Goal: Task Accomplishment & Management: Use online tool/utility

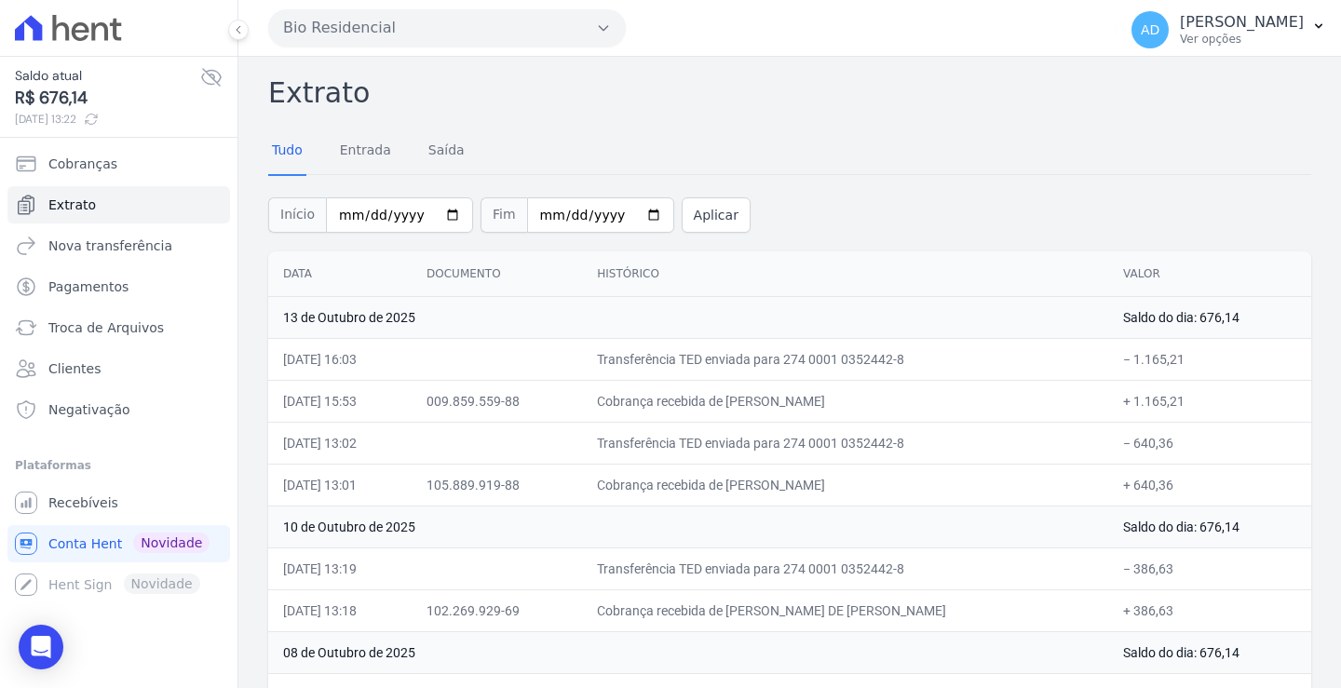
scroll to position [93, 0]
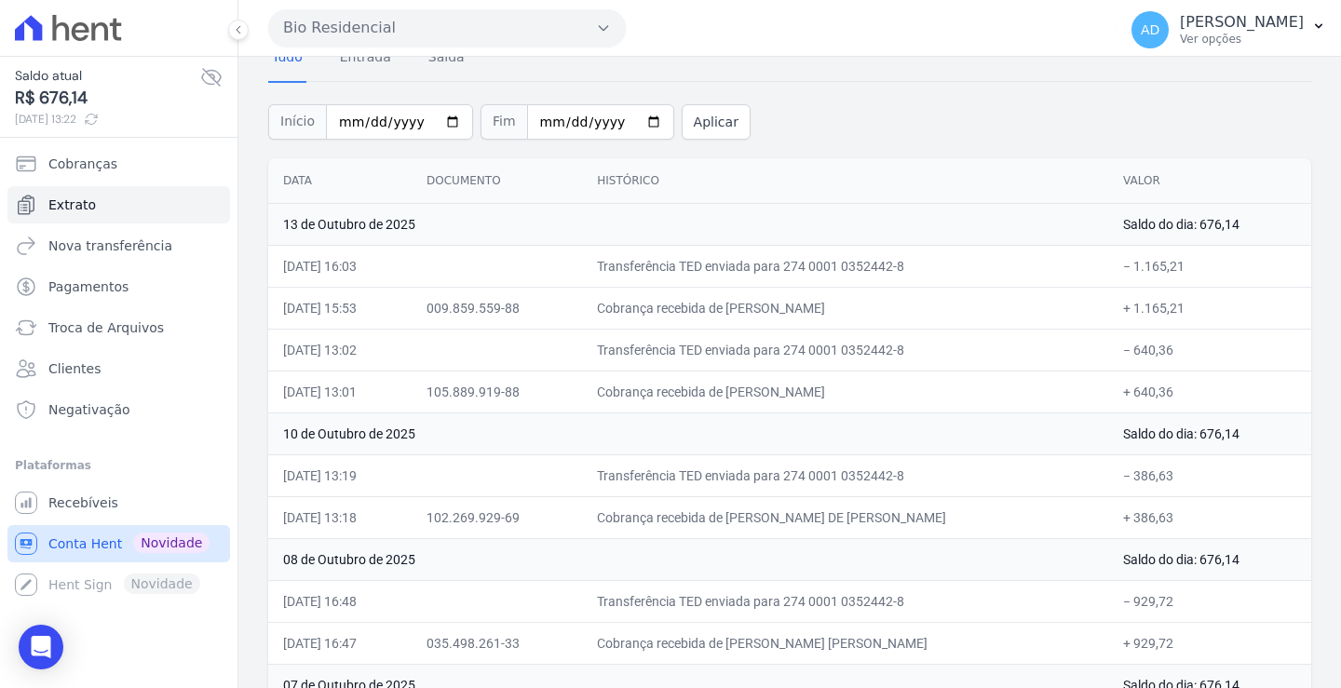
click at [105, 547] on span "Conta Hent" at bounding box center [85, 544] width 74 height 19
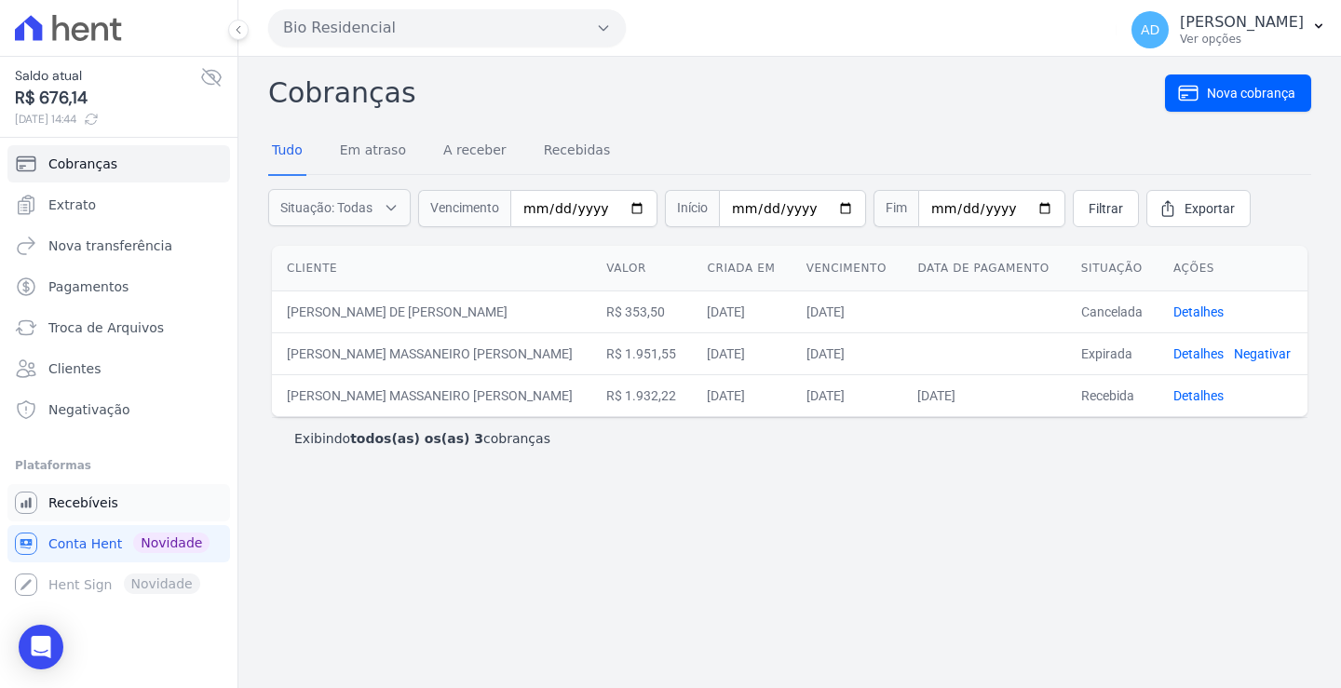
click at [116, 507] on link "Recebíveis" at bounding box center [118, 502] width 223 height 37
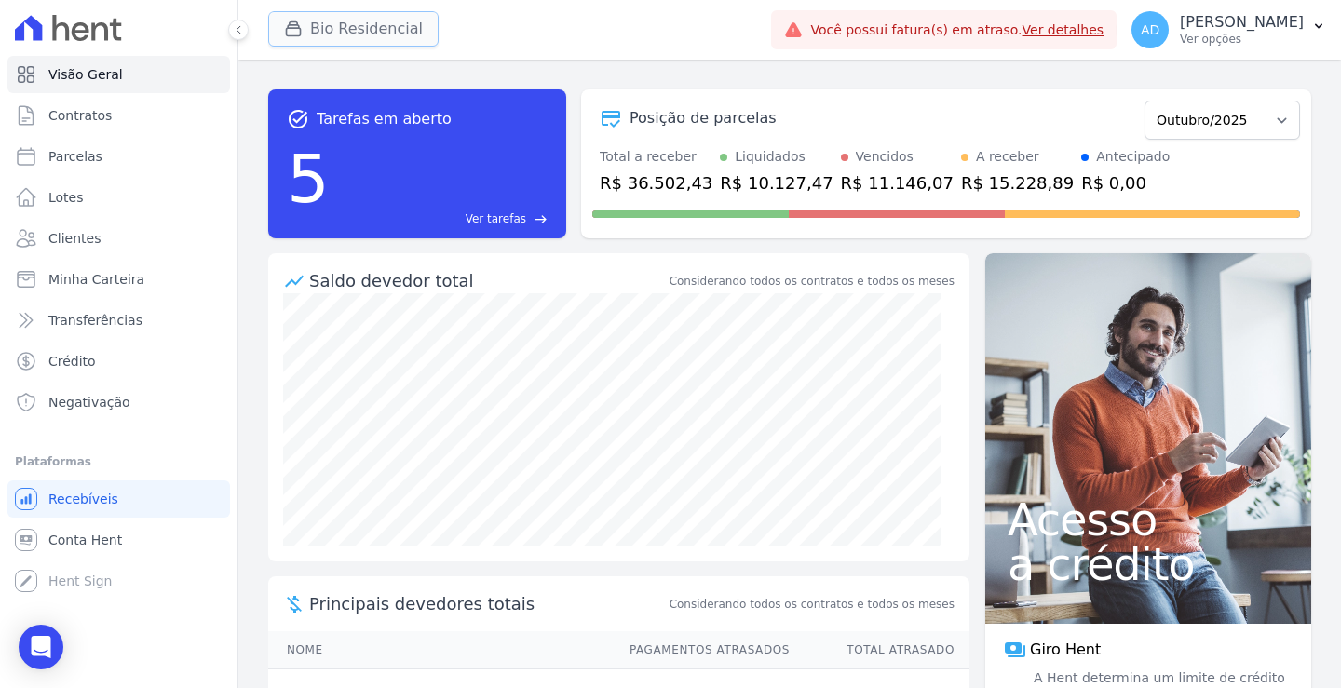
click at [360, 34] on button "Bio Residencial" at bounding box center [353, 28] width 170 height 35
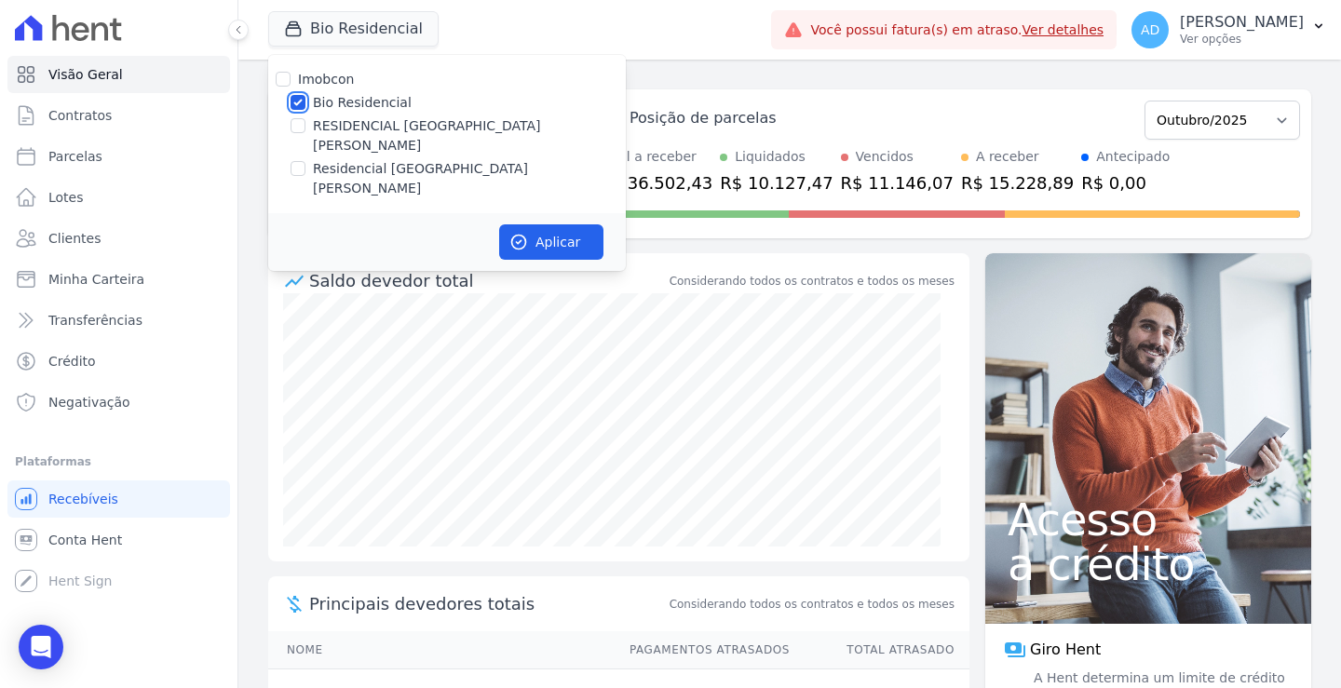
click at [294, 102] on input "Bio Residencial" at bounding box center [298, 102] width 15 height 15
checkbox input "false"
click at [299, 161] on input "Residencial [GEOGRAPHIC_DATA][PERSON_NAME]" at bounding box center [298, 168] width 15 height 15
checkbox input "true"
drag, startPoint x: 516, startPoint y: 200, endPoint x: 487, endPoint y: 208, distance: 29.8
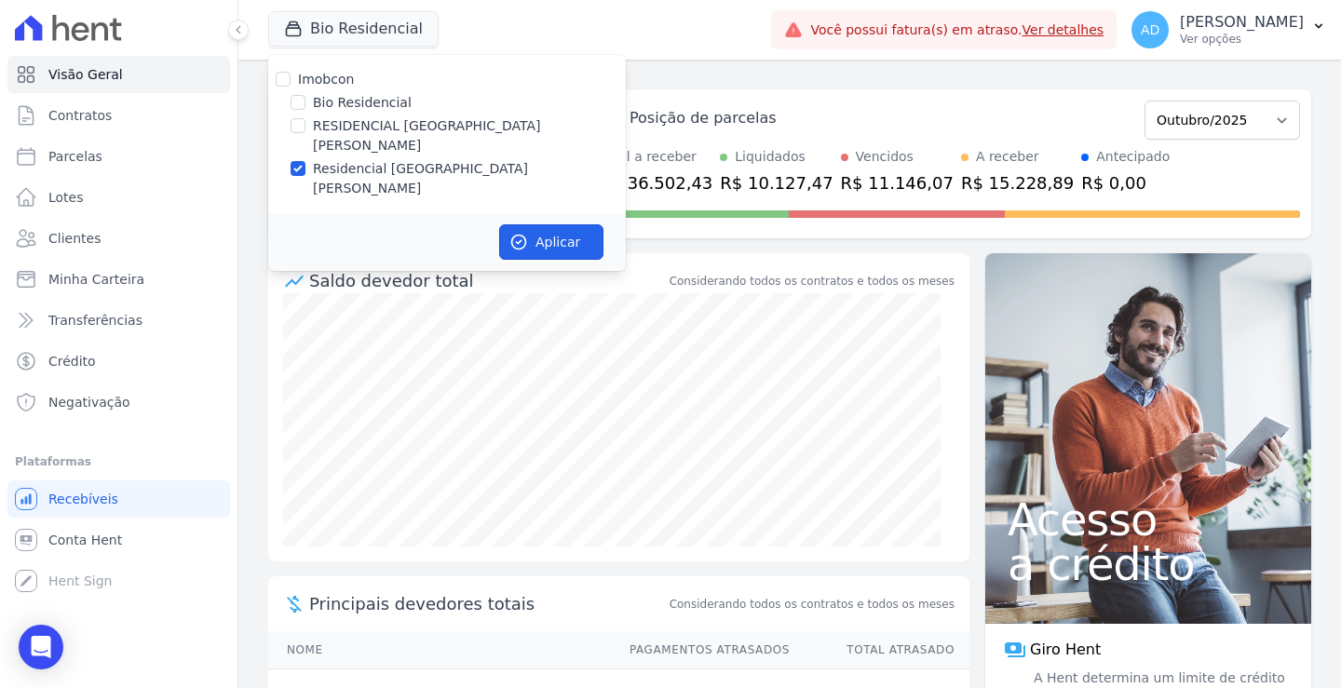
click at [517, 233] on icon "button" at bounding box center [519, 242] width 19 height 19
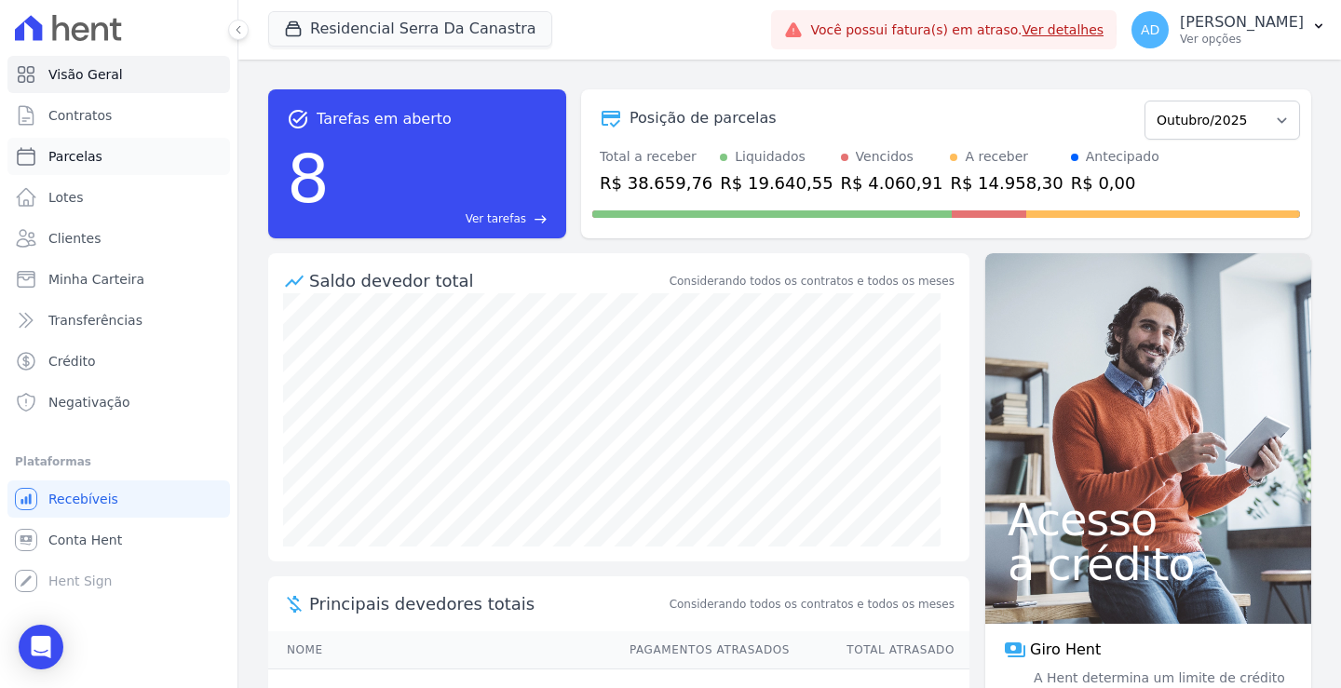
click at [102, 153] on link "Parcelas" at bounding box center [118, 156] width 223 height 37
select select
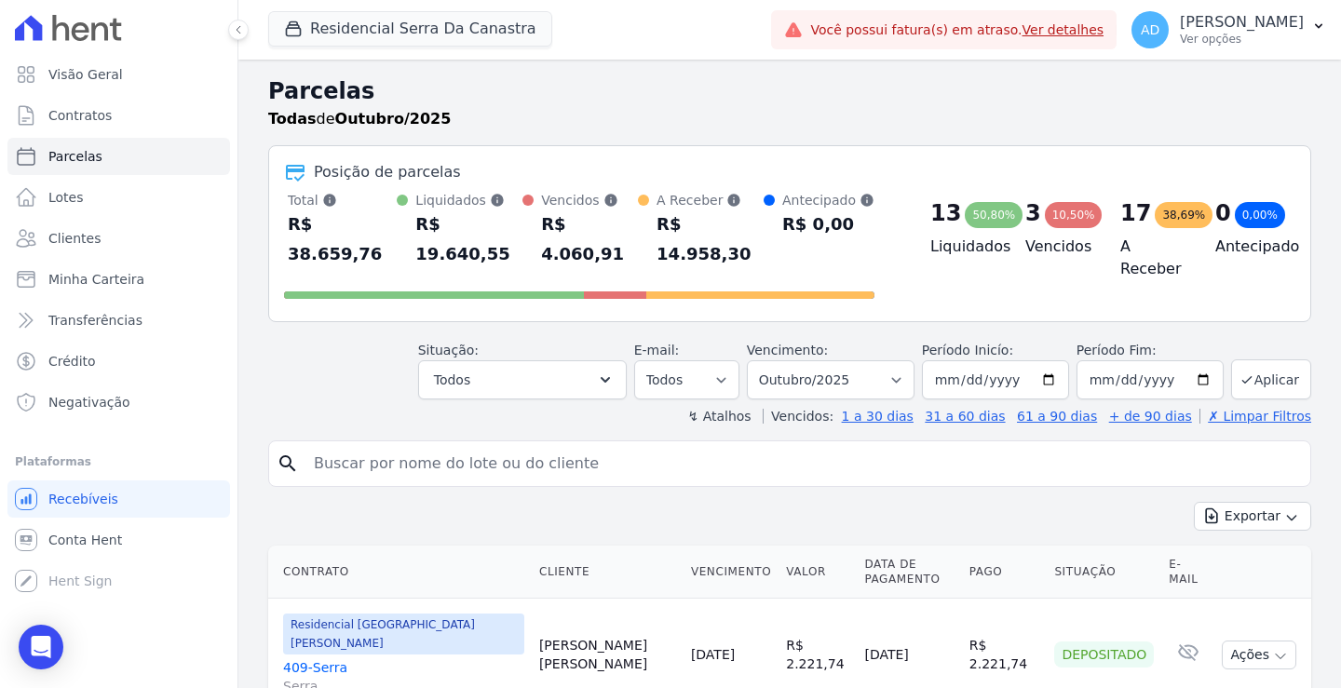
click at [482, 445] on input "search" at bounding box center [803, 463] width 1000 height 37
type input "[PERSON_NAME]"
select select
